Goal: Information Seeking & Learning: Learn about a topic

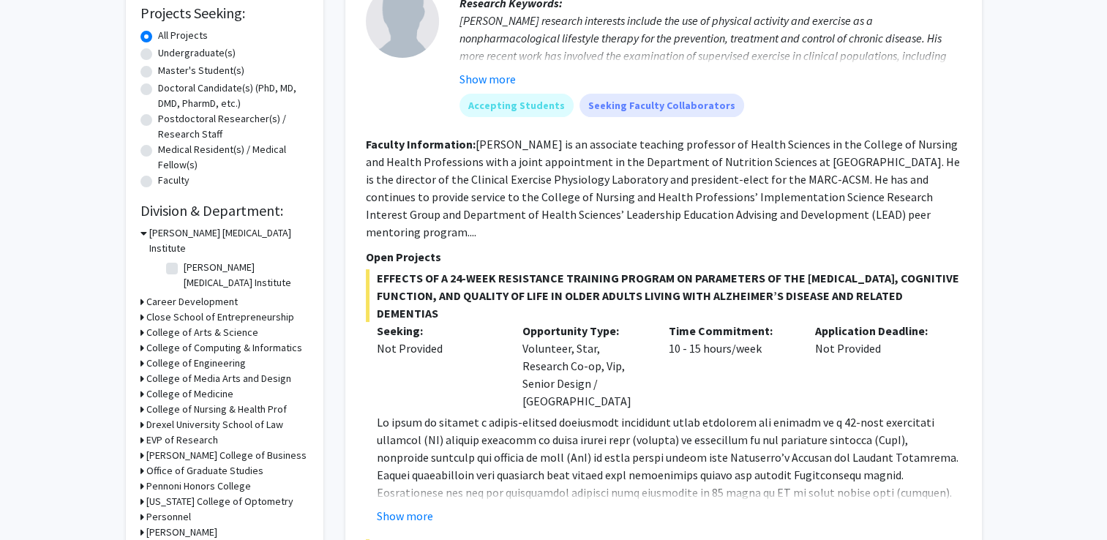
scroll to position [251, 0]
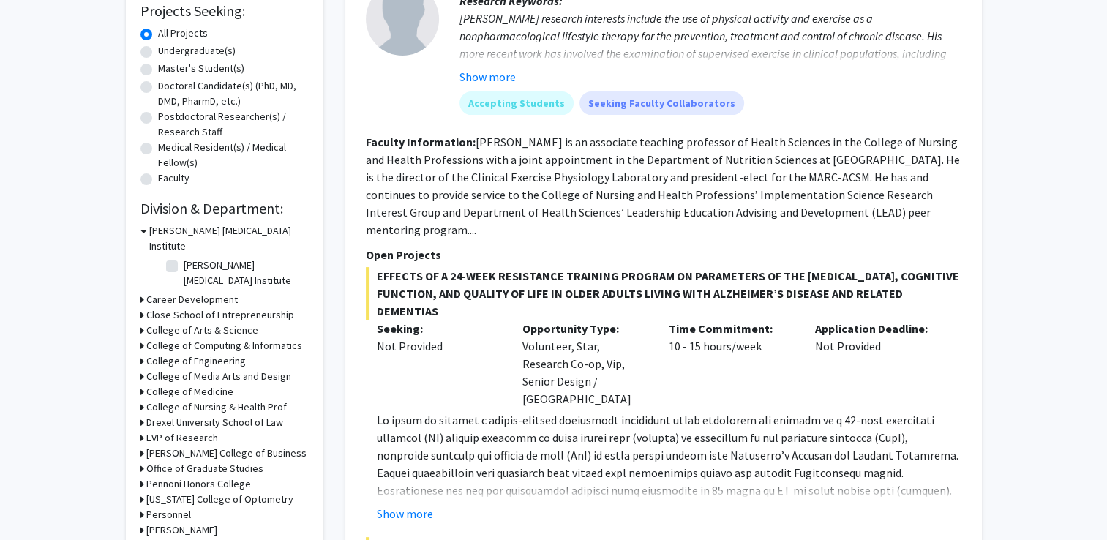
click at [187, 353] on h3 "College of Engineering" at bounding box center [196, 360] width 100 height 15
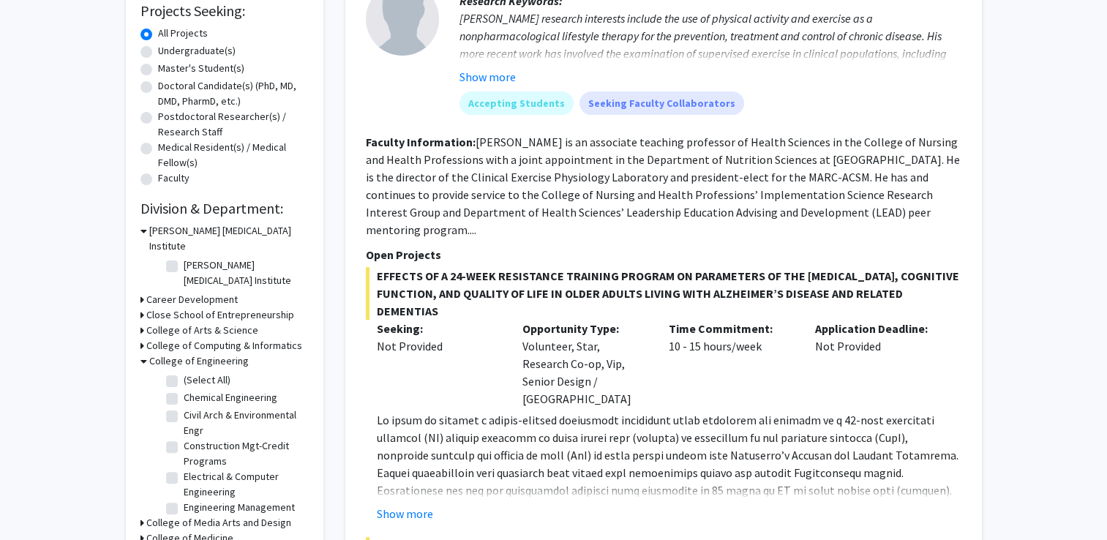
click at [206, 338] on h3 "College of Computing & Informatics" at bounding box center [224, 345] width 156 height 15
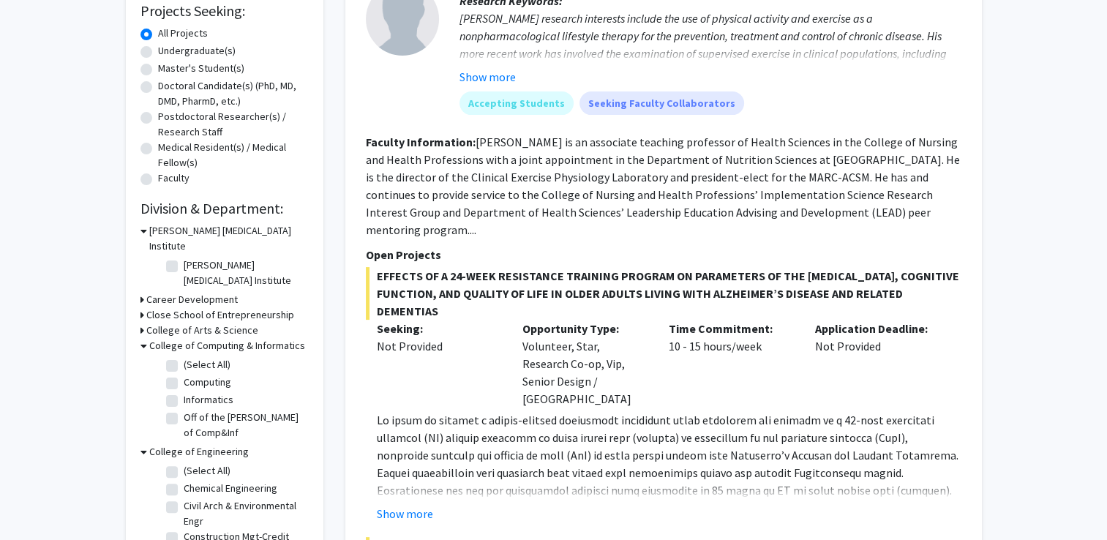
click at [143, 444] on icon at bounding box center [144, 451] width 7 height 15
click at [184, 357] on label "(Select All)" at bounding box center [207, 364] width 47 height 15
click at [184, 357] on input "(Select All)" at bounding box center [189, 362] width 10 height 10
checkbox input "true"
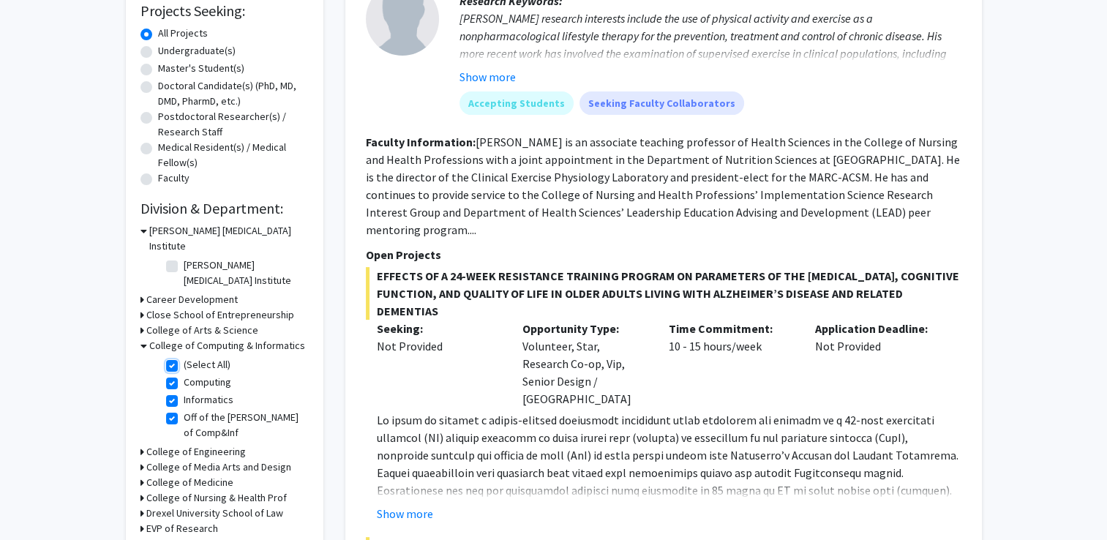
checkbox input "true"
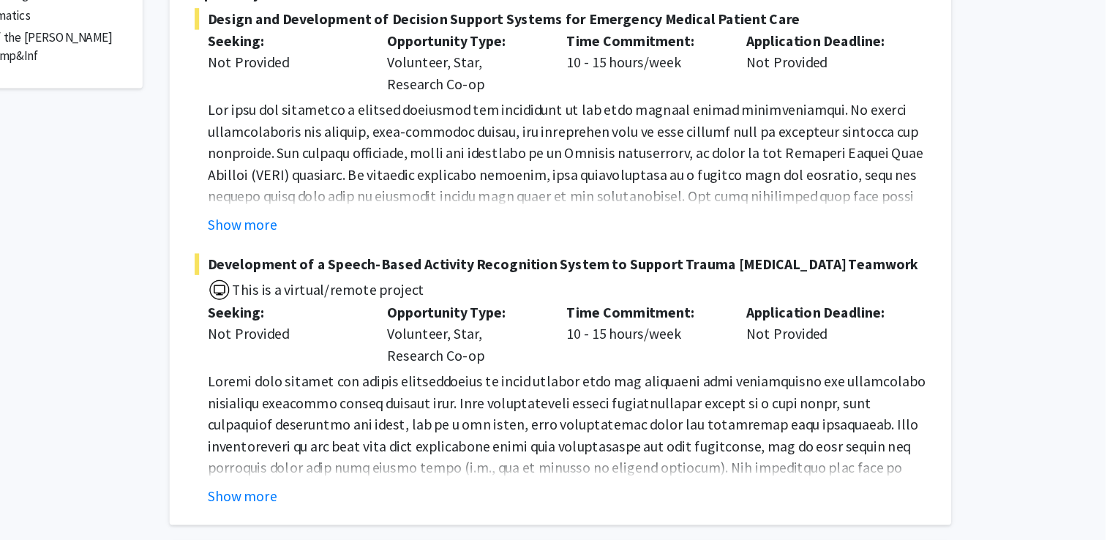
scroll to position [445, 0]
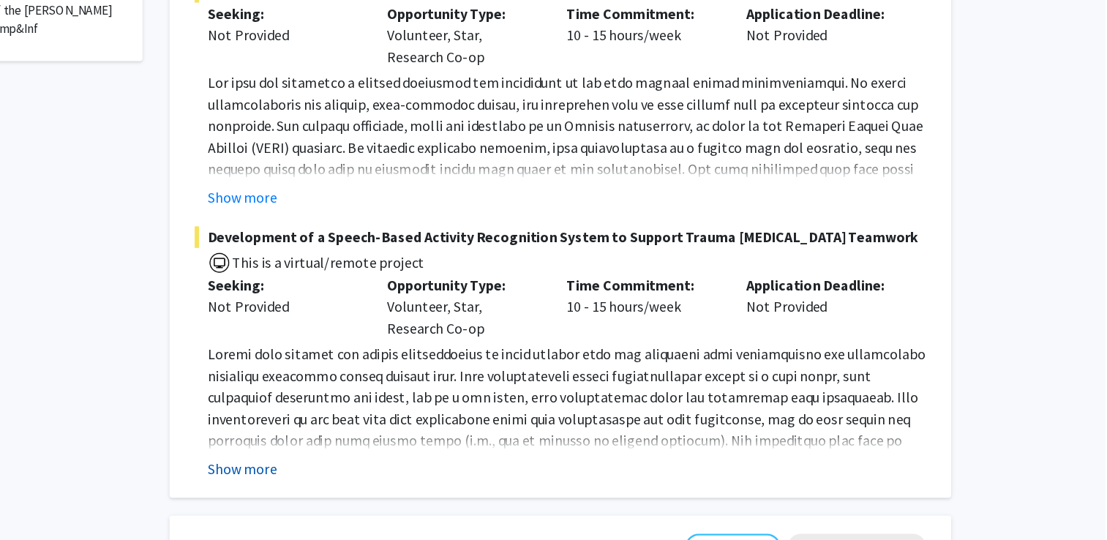
click at [399, 473] on button "Show more" at bounding box center [405, 482] width 56 height 18
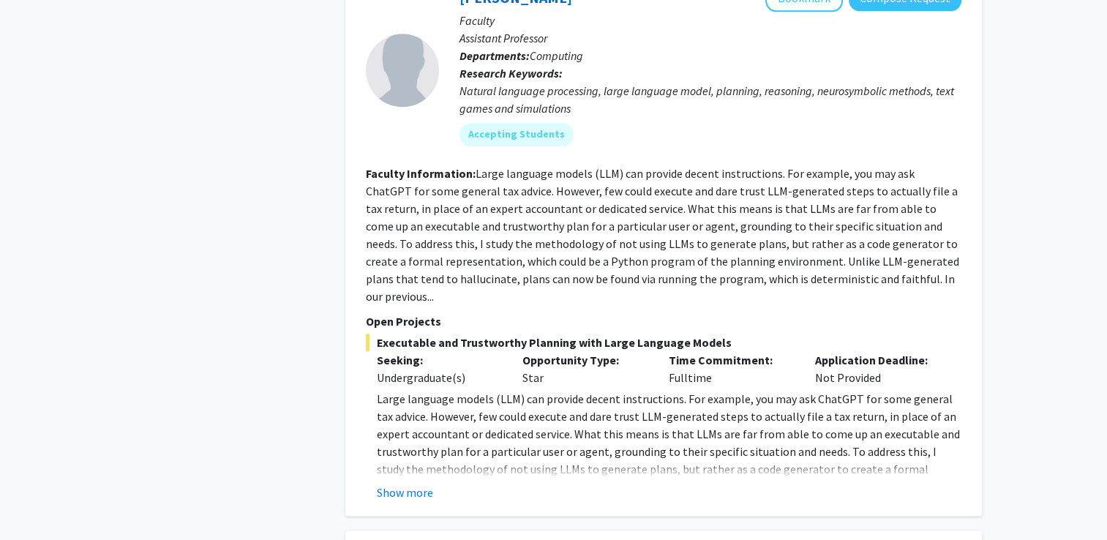
scroll to position [1865, 0]
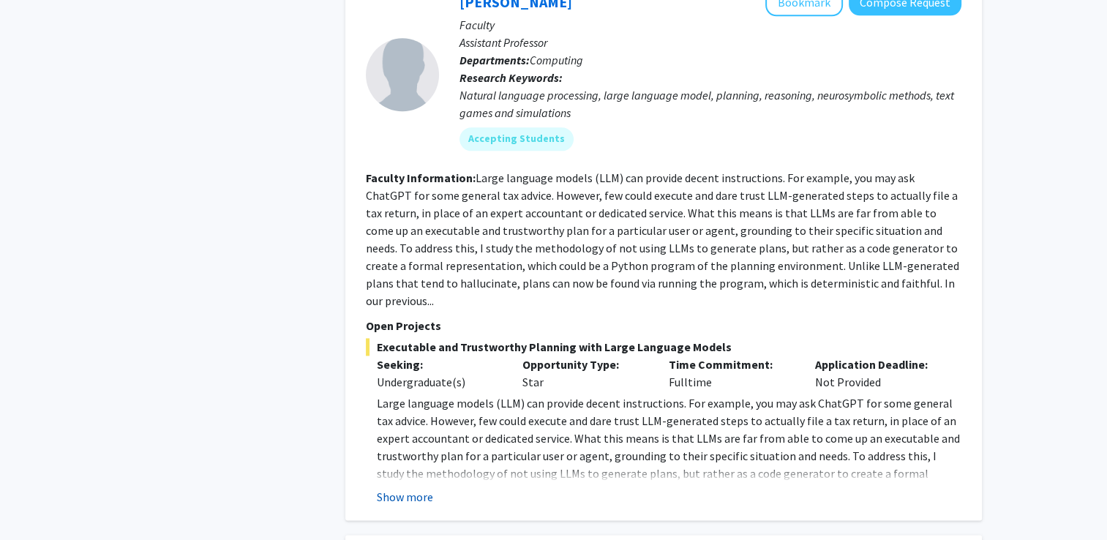
click at [384, 488] on button "Show more" at bounding box center [405, 497] width 56 height 18
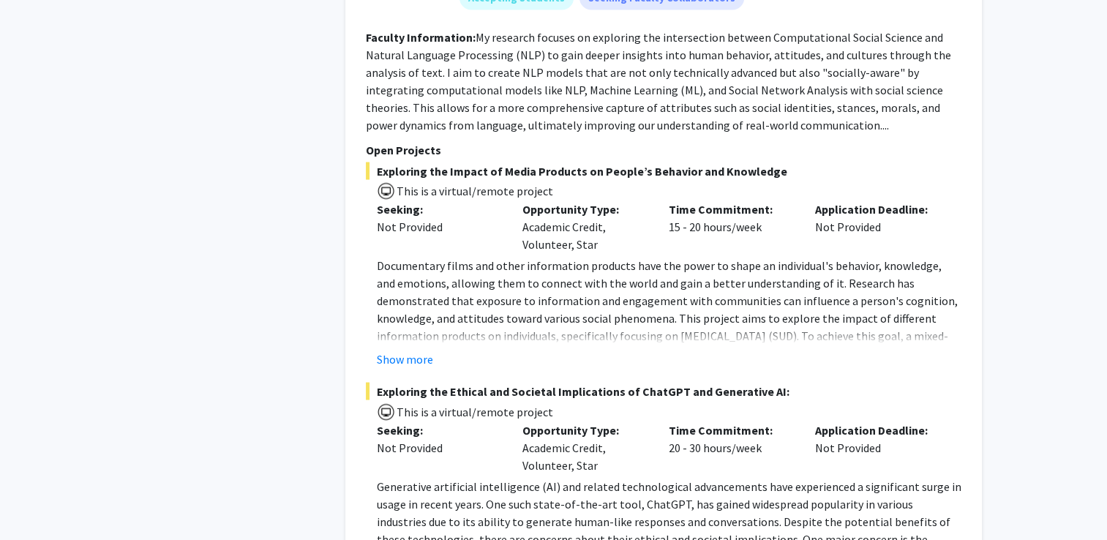
scroll to position [2779, 0]
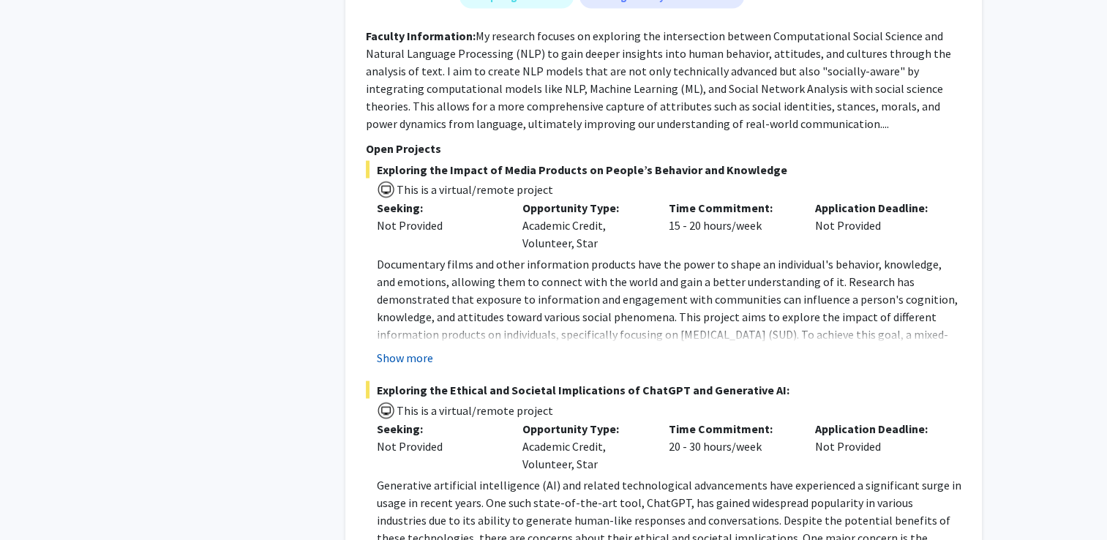
click at [430, 349] on button "Show more" at bounding box center [405, 358] width 56 height 18
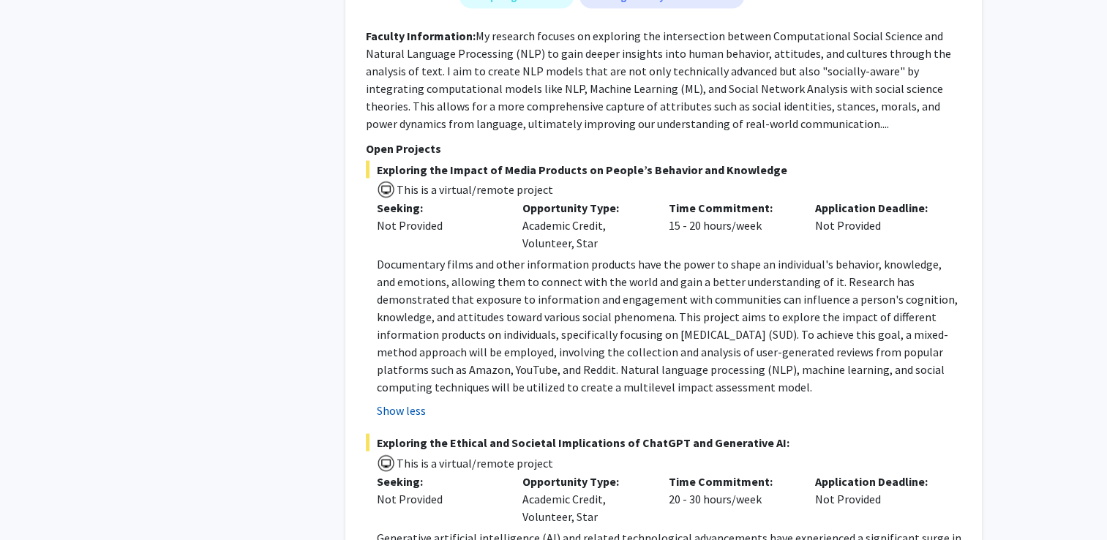
click at [403, 402] on button "Show less" at bounding box center [401, 411] width 49 height 18
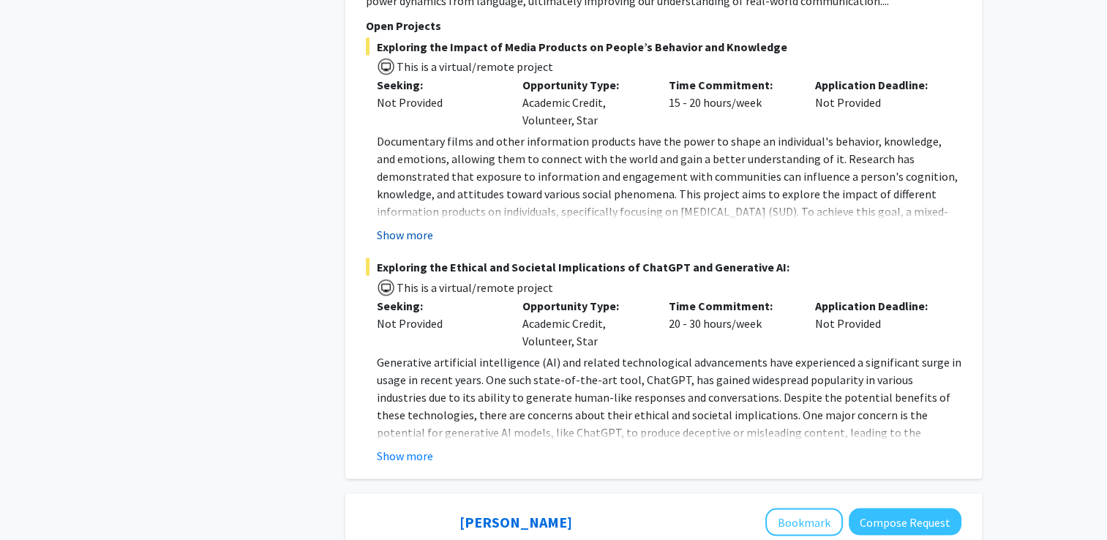
scroll to position [2902, 0]
click at [400, 446] on button "Show more" at bounding box center [405, 455] width 56 height 18
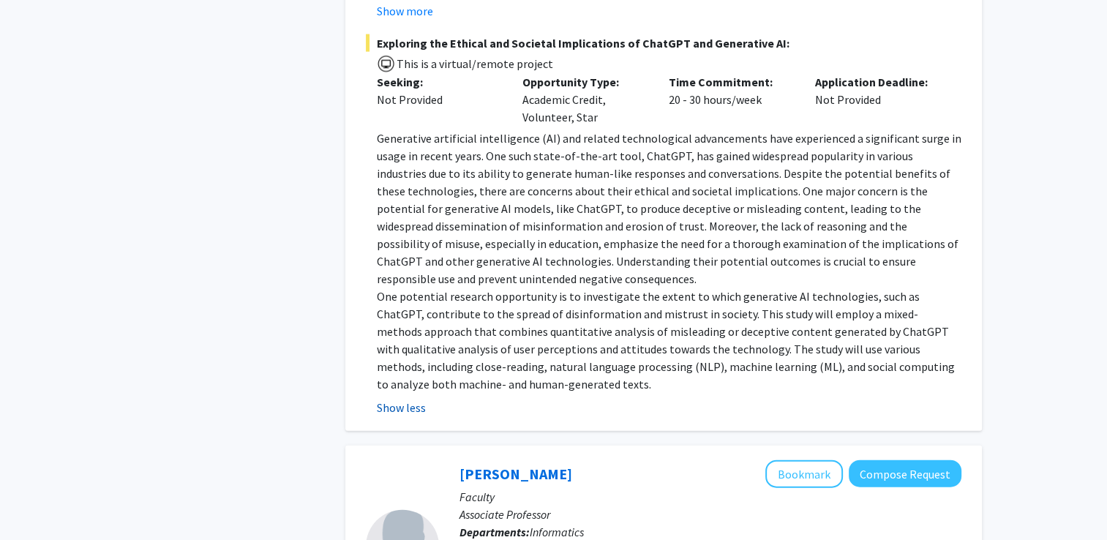
scroll to position [3127, 0]
click at [401, 397] on button "Show less" at bounding box center [401, 406] width 49 height 18
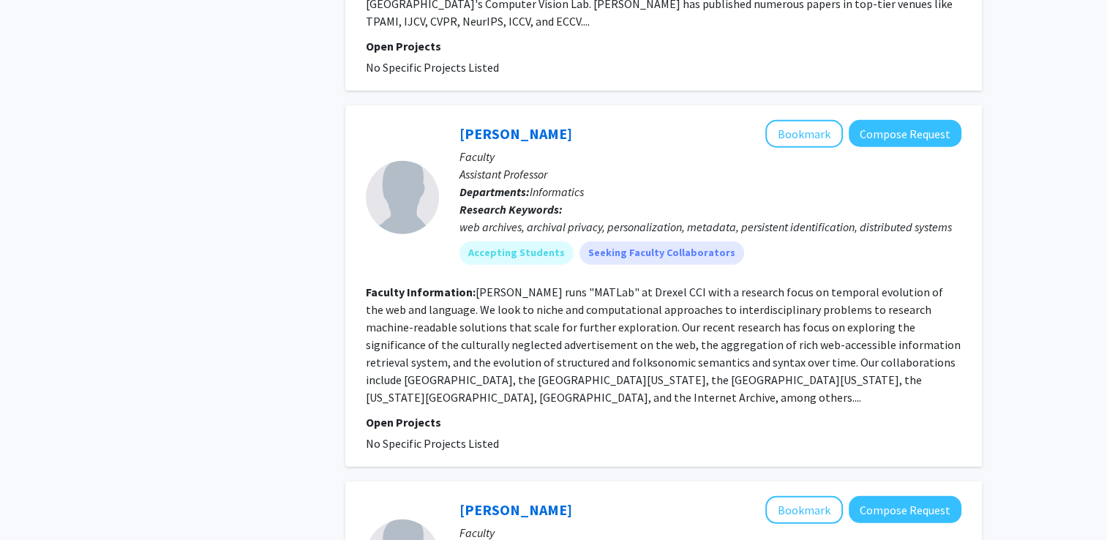
scroll to position [4068, 0]
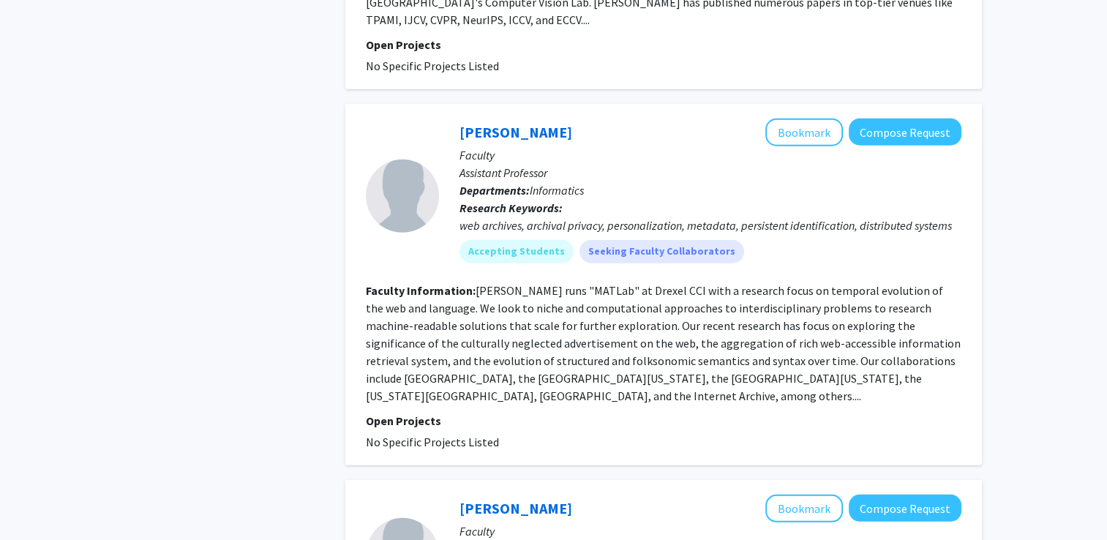
click at [477, 433] on fg-project-list "No Specific Projects Listed" at bounding box center [664, 442] width 596 height 18
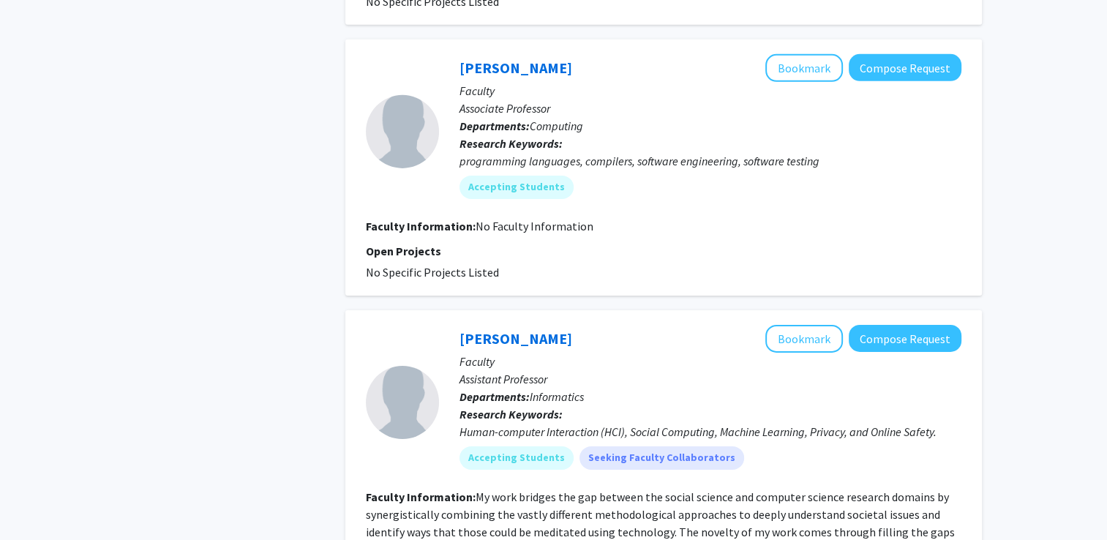
scroll to position [4927, 0]
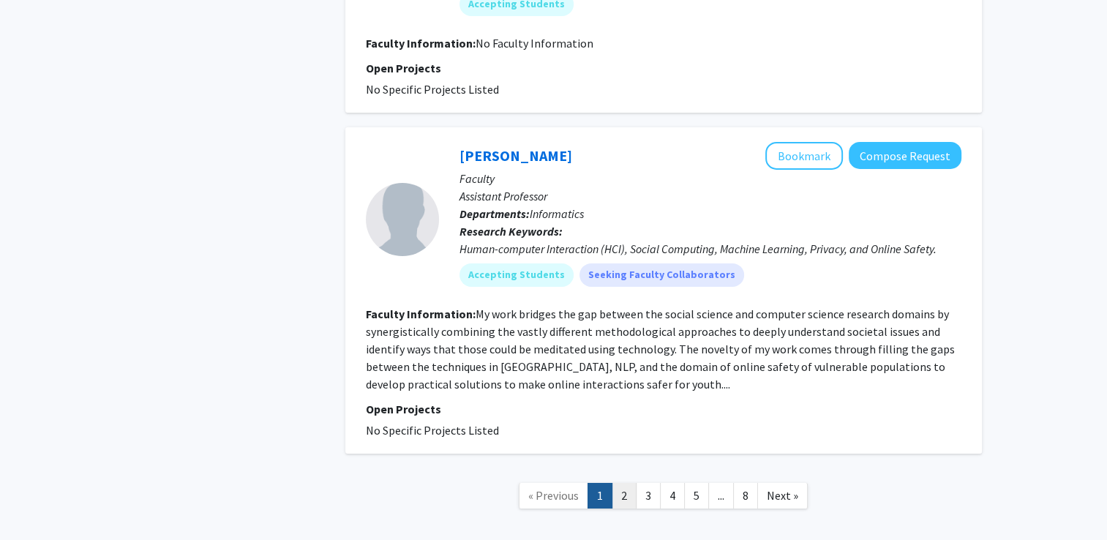
click at [629, 483] on link "2" at bounding box center [624, 496] width 25 height 26
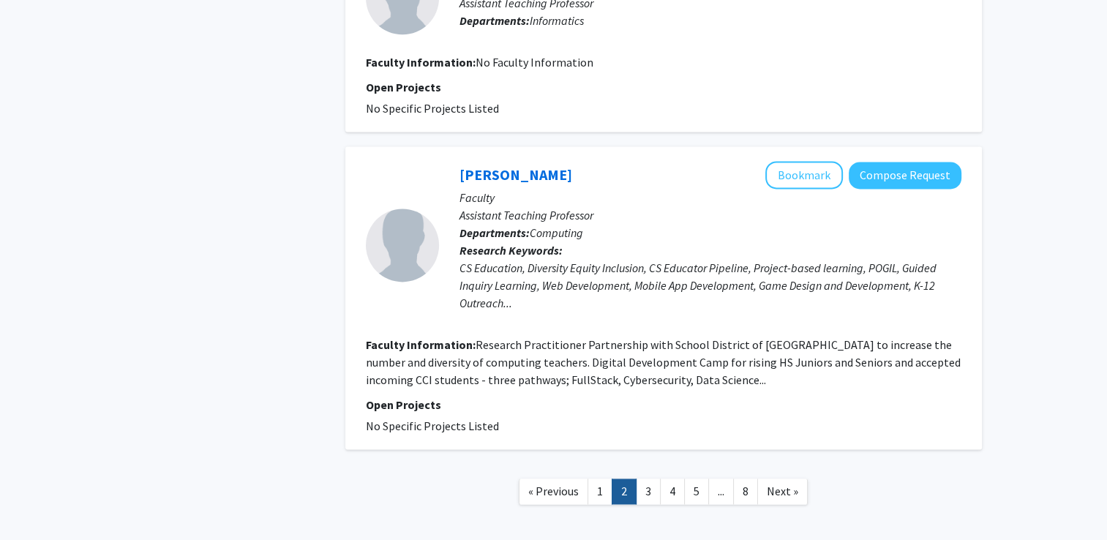
scroll to position [2046, 0]
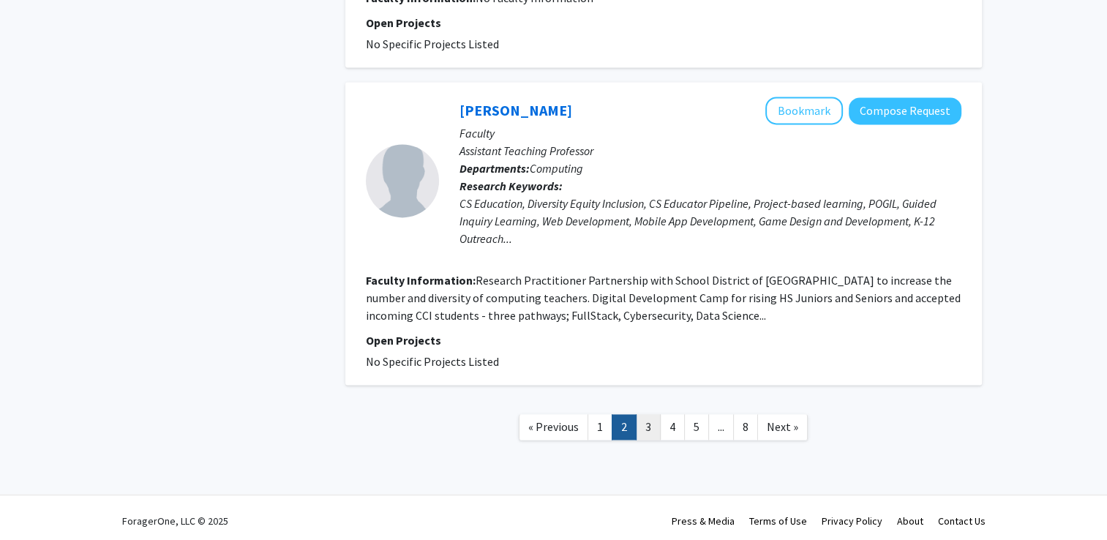
click at [653, 429] on link "3" at bounding box center [648, 427] width 25 height 26
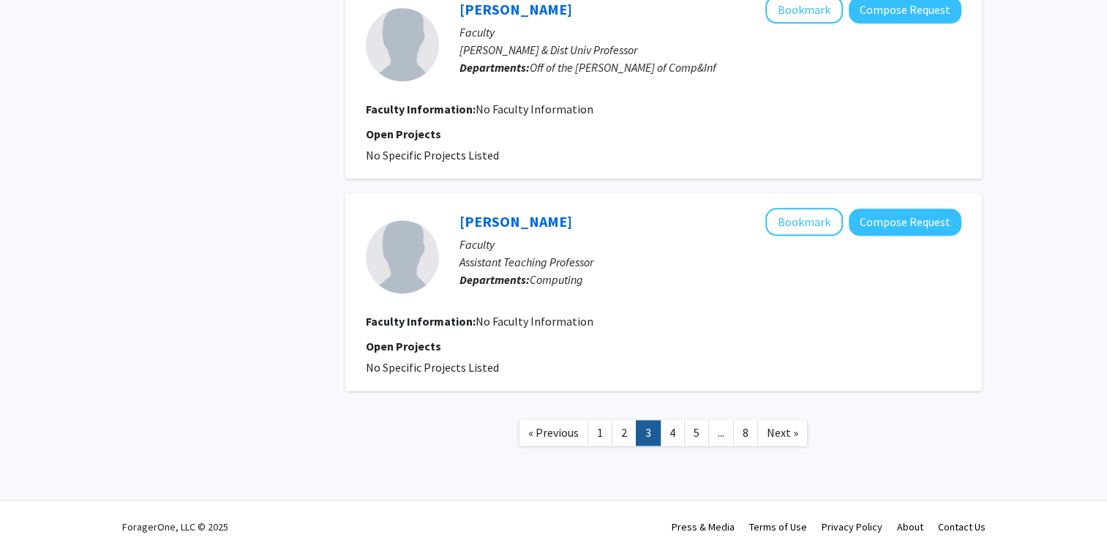
scroll to position [1871, 0]
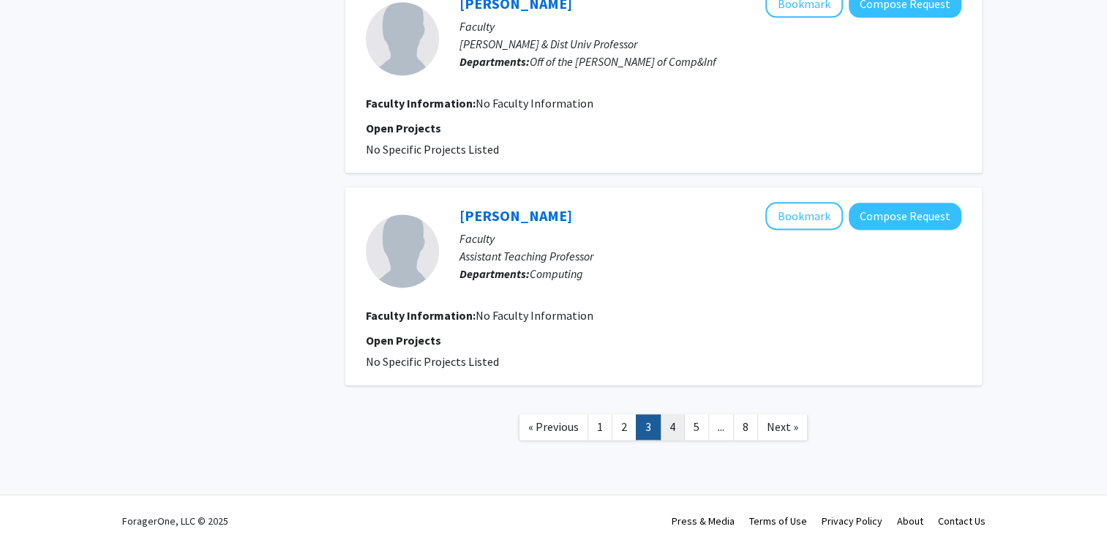
click at [670, 414] on link "4" at bounding box center [672, 427] width 25 height 26
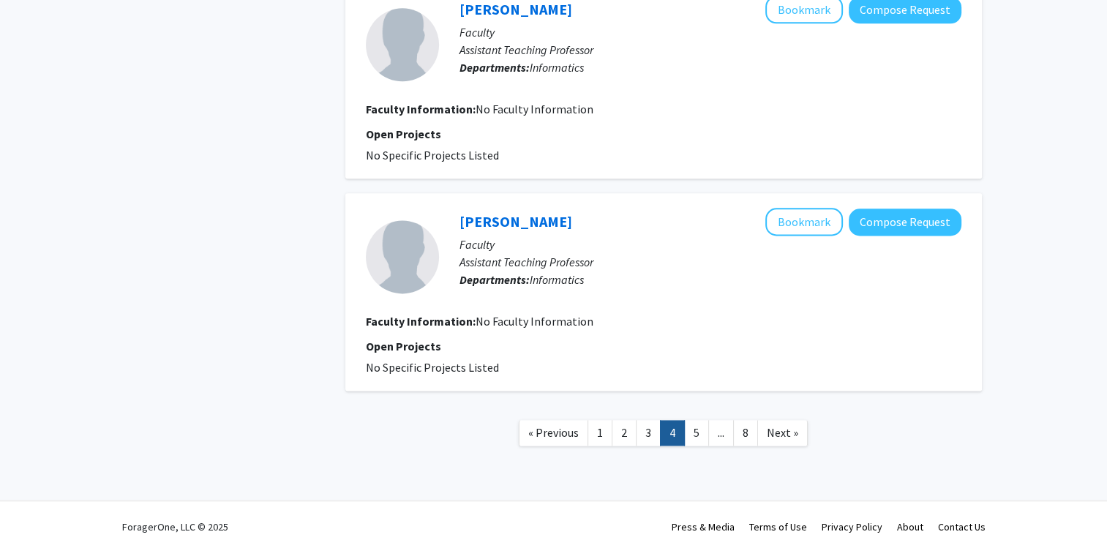
scroll to position [1871, 0]
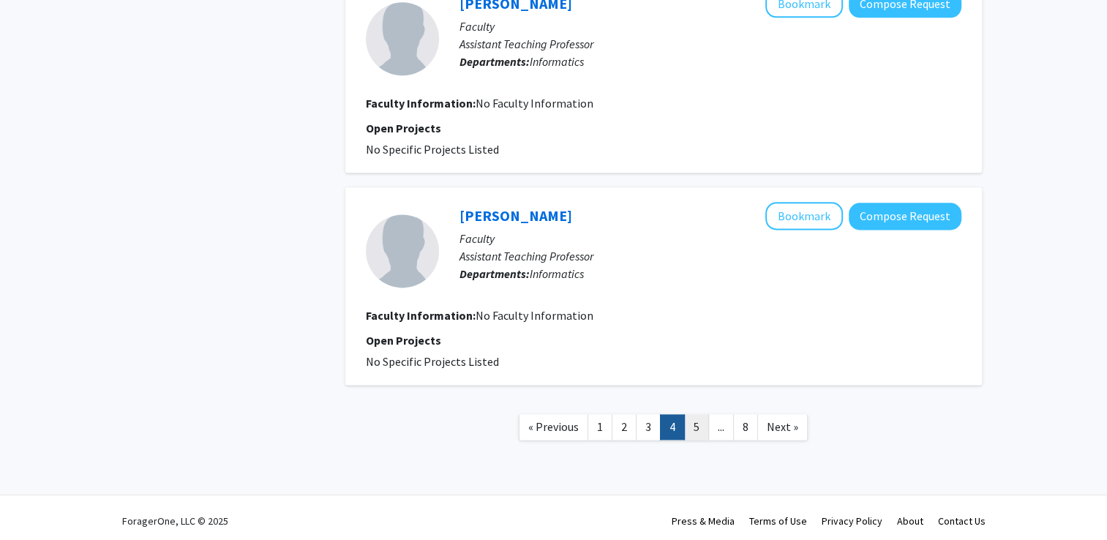
click at [700, 414] on link "5" at bounding box center [696, 427] width 25 height 26
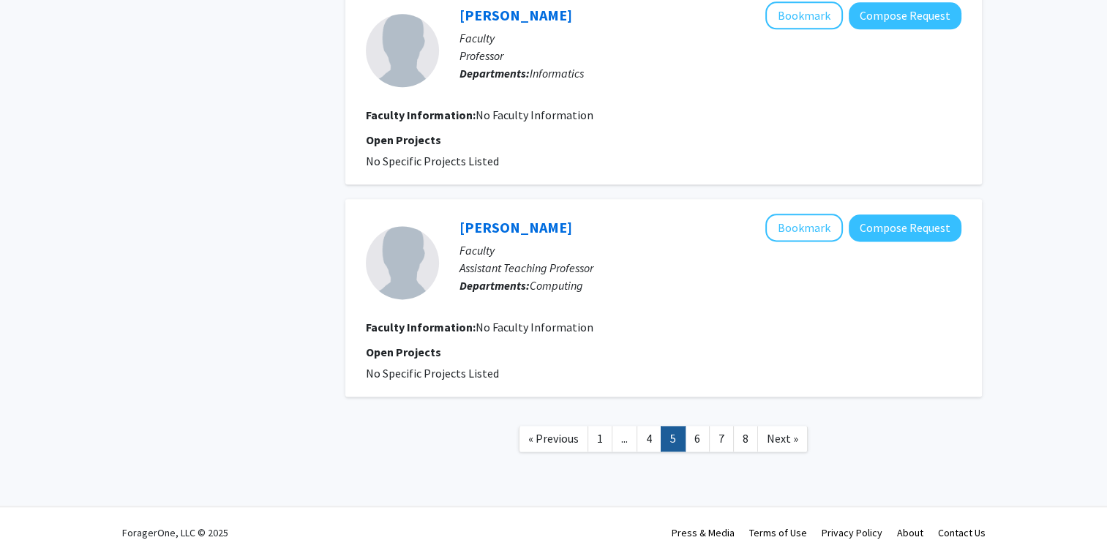
scroll to position [1871, 0]
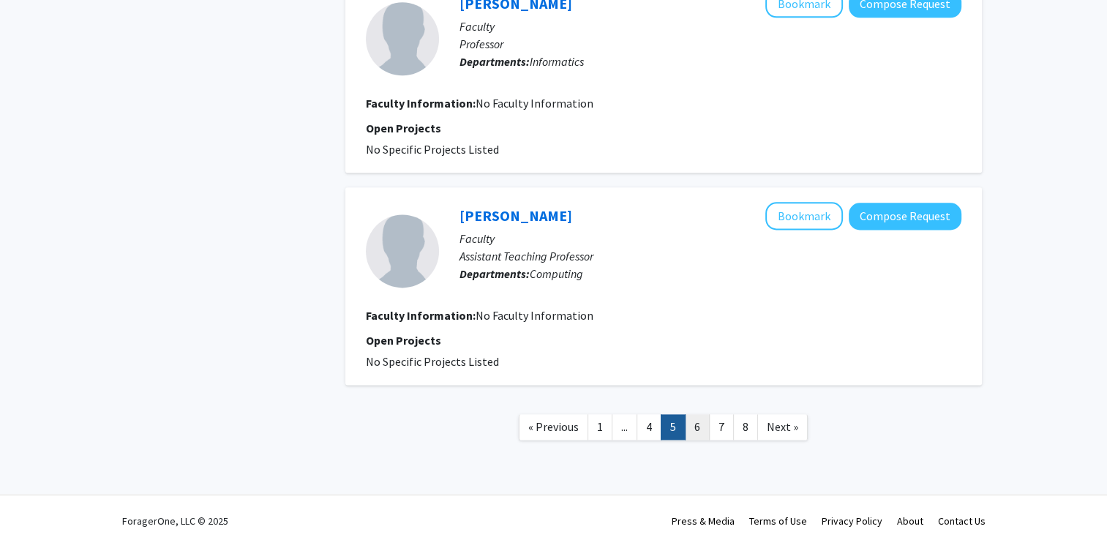
click at [696, 419] on link "6" at bounding box center [697, 427] width 25 height 26
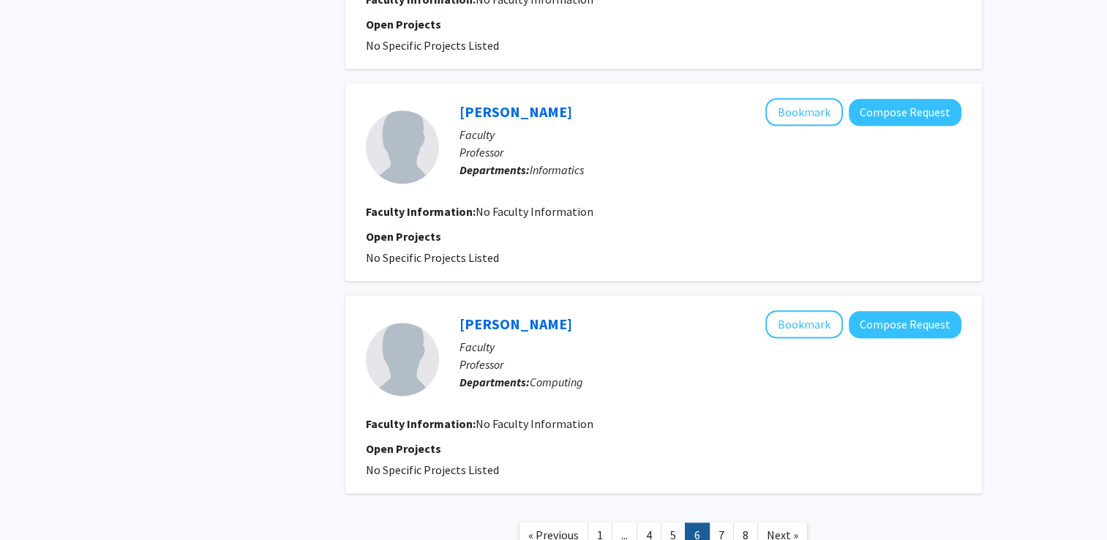
scroll to position [1871, 0]
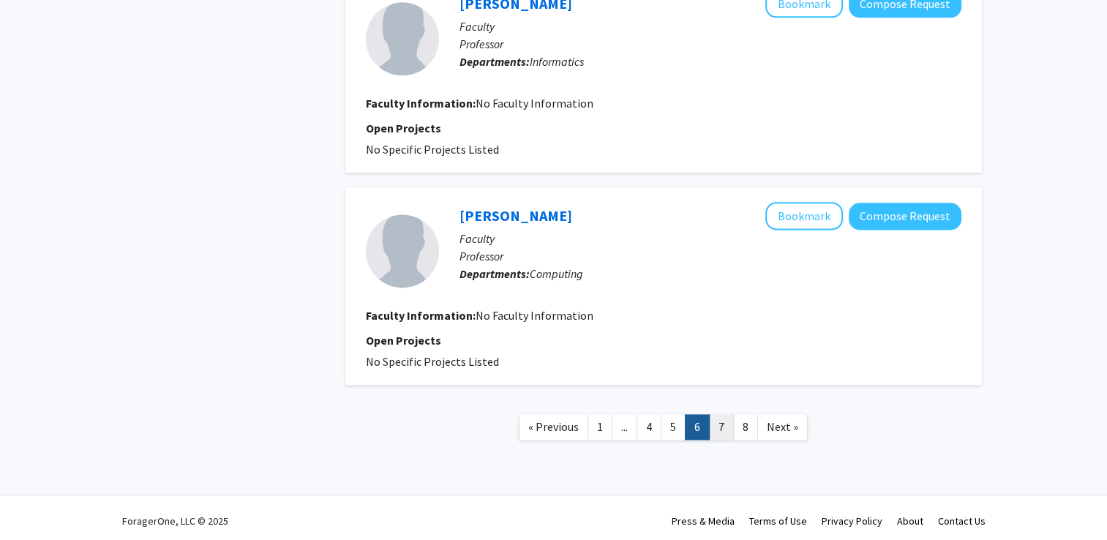
click at [726, 418] on link "7" at bounding box center [721, 427] width 25 height 26
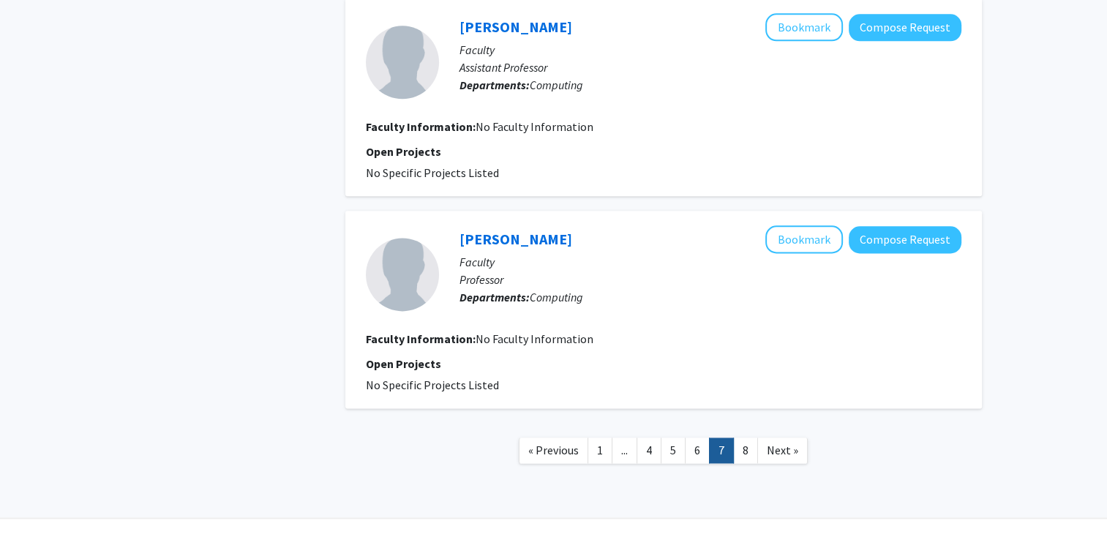
scroll to position [1871, 0]
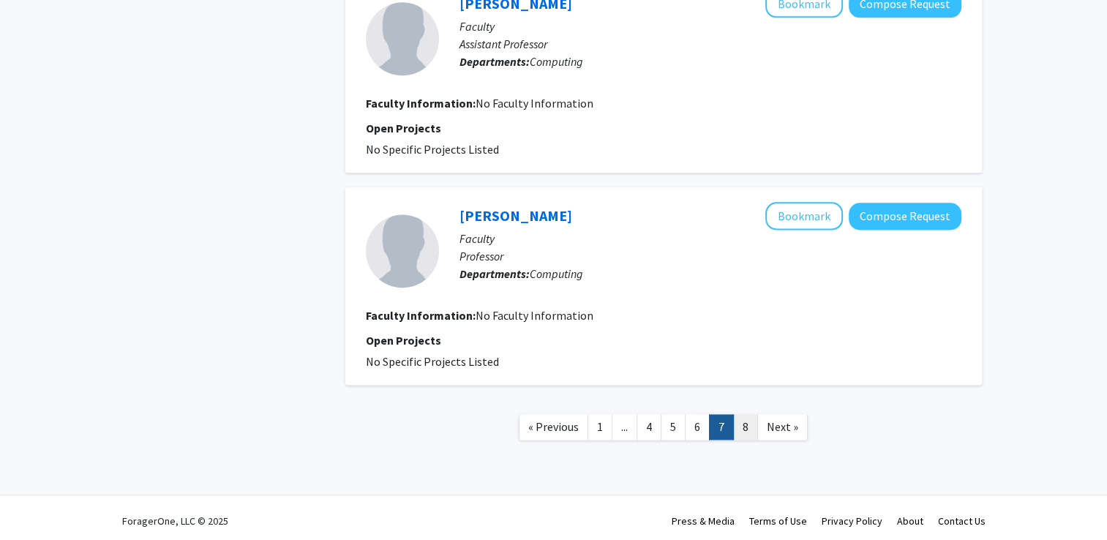
click at [745, 417] on link "8" at bounding box center [745, 427] width 25 height 26
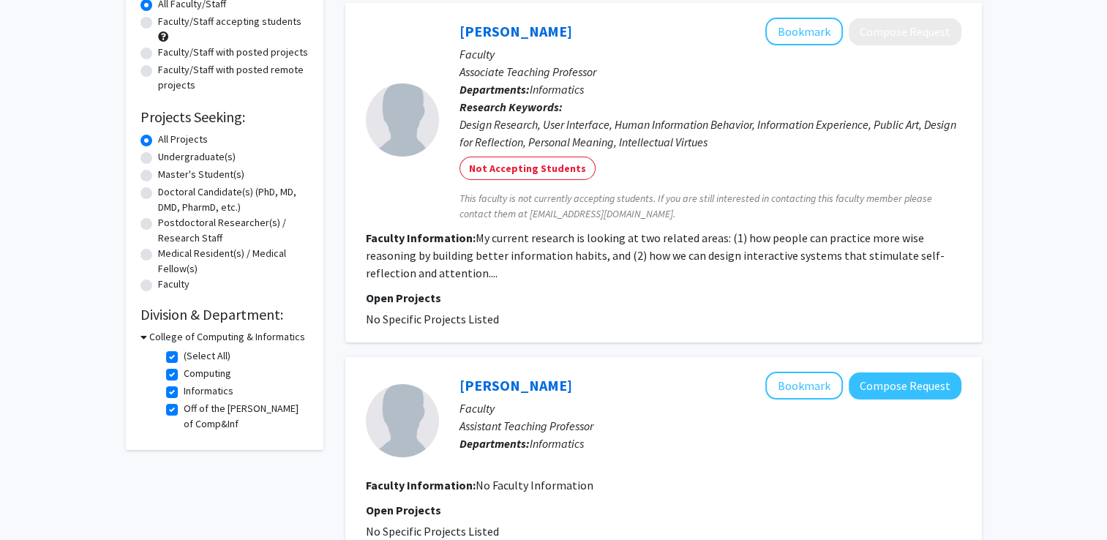
scroll to position [149, 0]
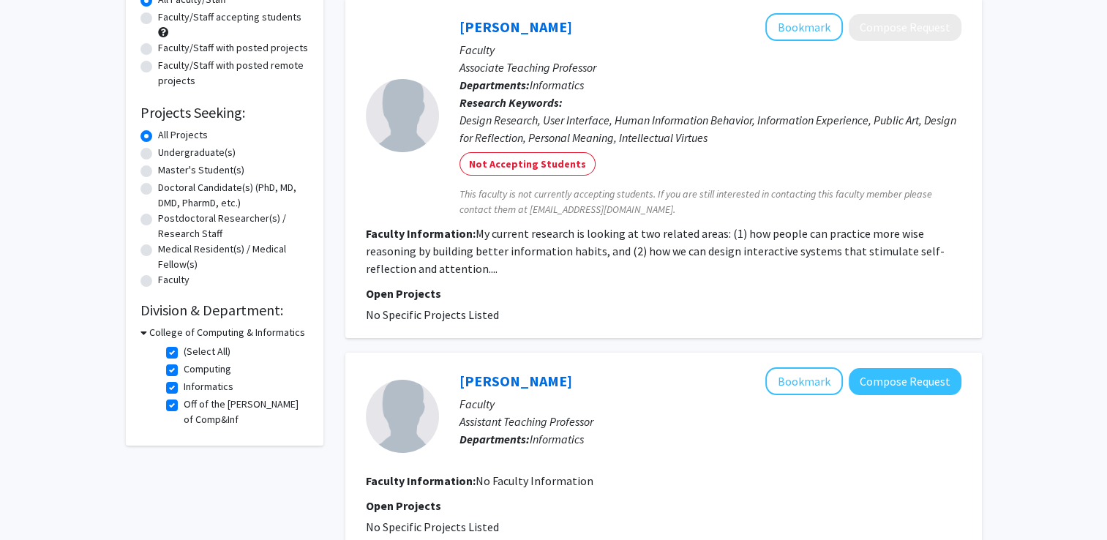
click at [184, 353] on label "(Select All)" at bounding box center [207, 351] width 47 height 15
click at [184, 353] on input "(Select All)" at bounding box center [189, 349] width 10 height 10
checkbox input "false"
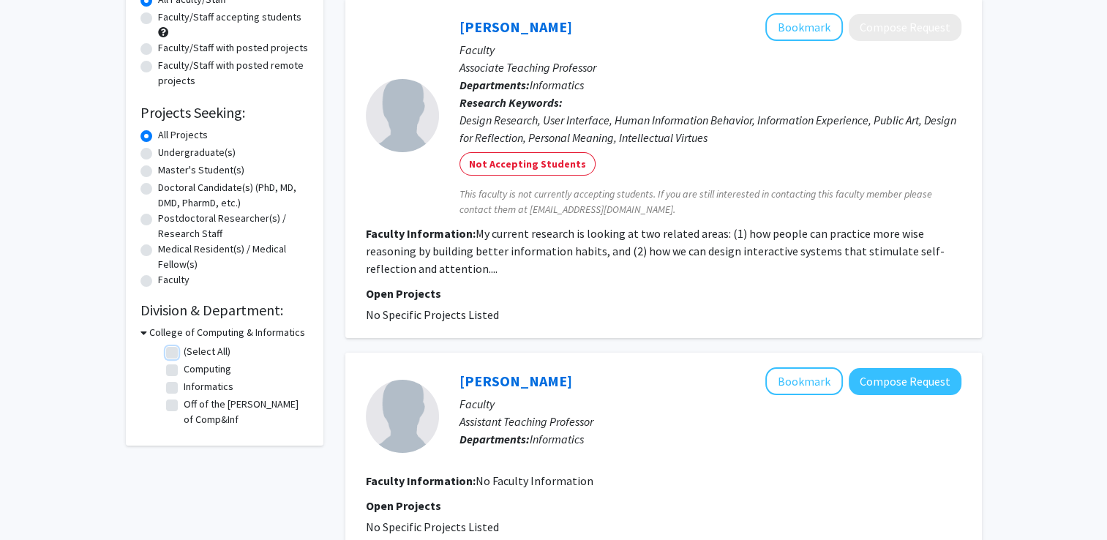
checkbox input "false"
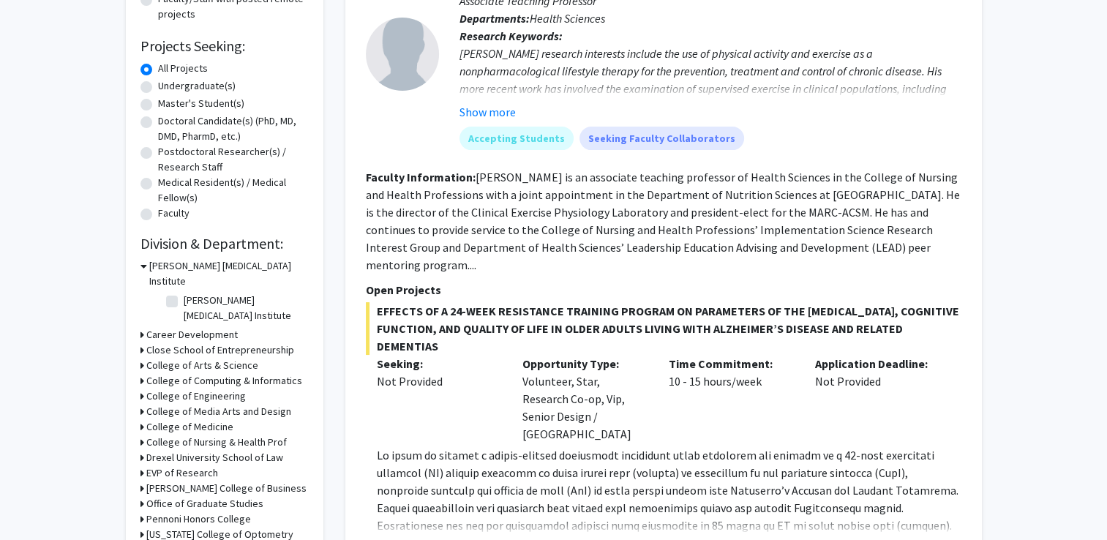
scroll to position [217, 0]
click at [199, 388] on h3 "College of Engineering" at bounding box center [196, 395] width 100 height 15
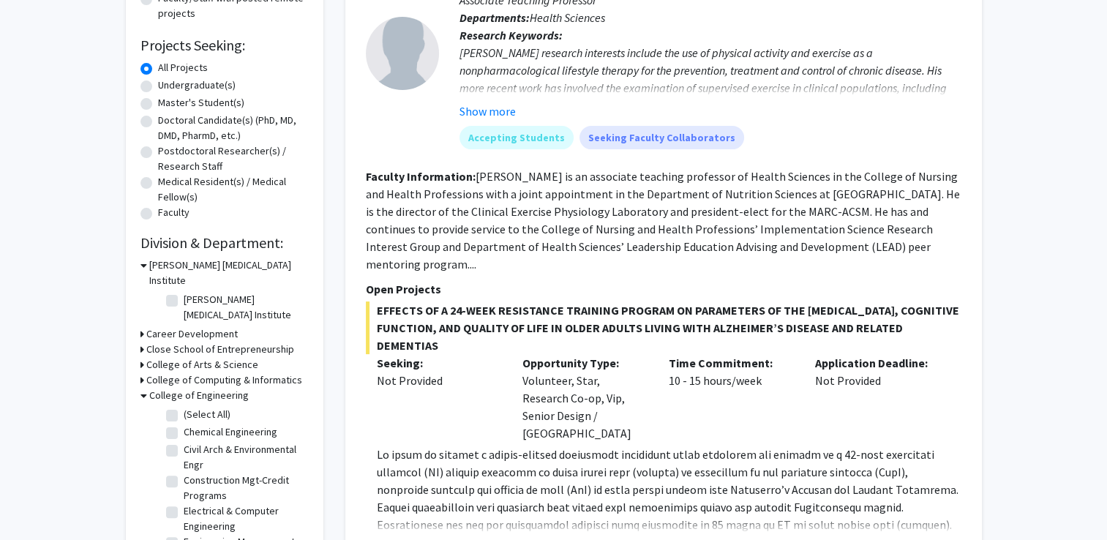
click at [184, 503] on label "Electrical & Computer Engineering" at bounding box center [244, 518] width 121 height 31
click at [184, 503] on input "Electrical & Computer Engineering" at bounding box center [189, 508] width 10 height 10
checkbox input "true"
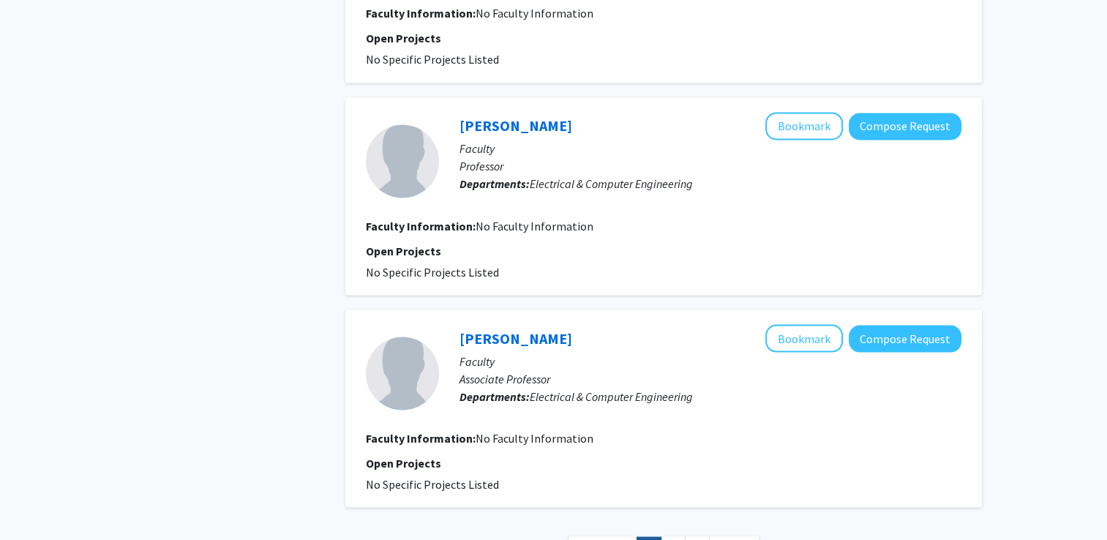
scroll to position [2651, 0]
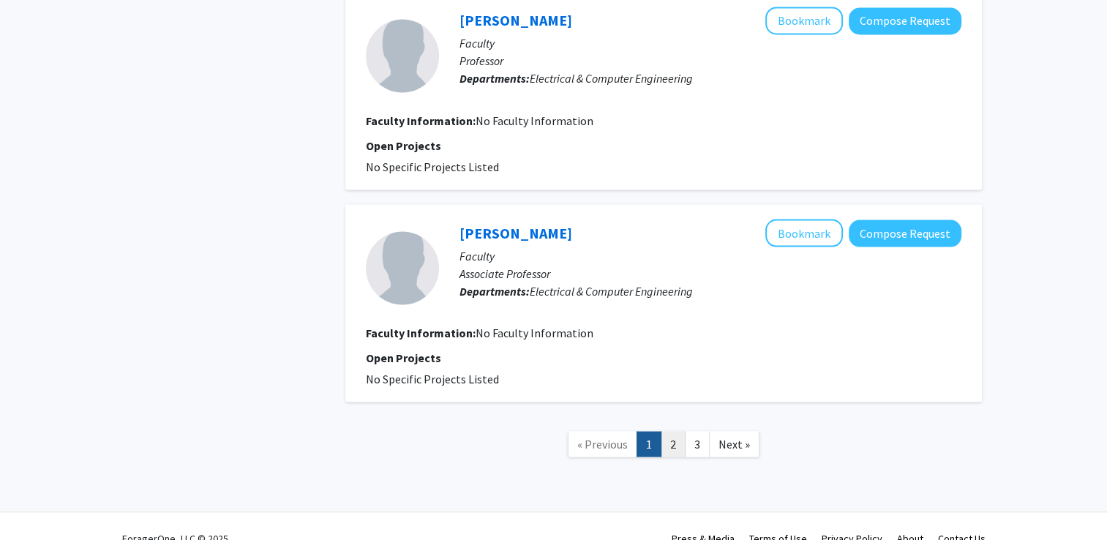
click at [671, 431] on link "2" at bounding box center [673, 444] width 25 height 26
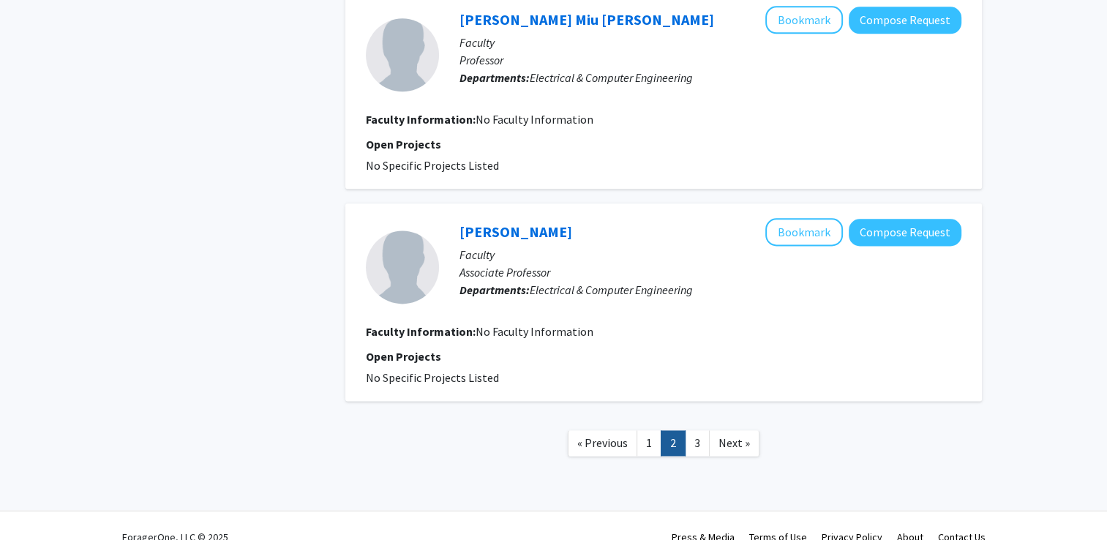
scroll to position [1871, 0]
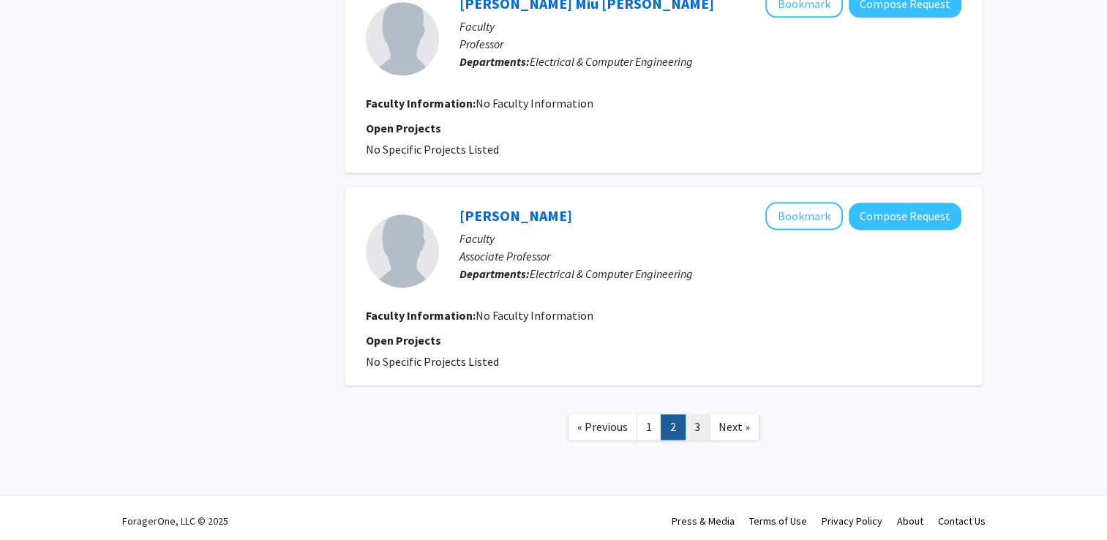
click at [695, 419] on link "3" at bounding box center [697, 427] width 25 height 26
